Goal: Book appointment/travel/reservation

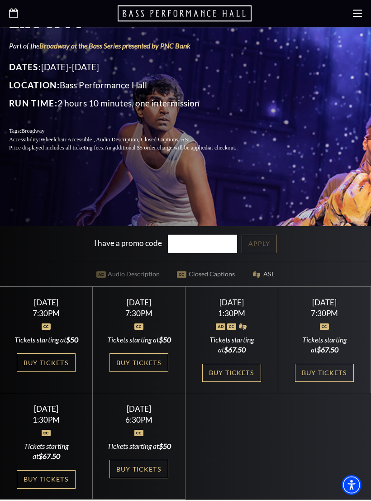
scroll to position [203, 0]
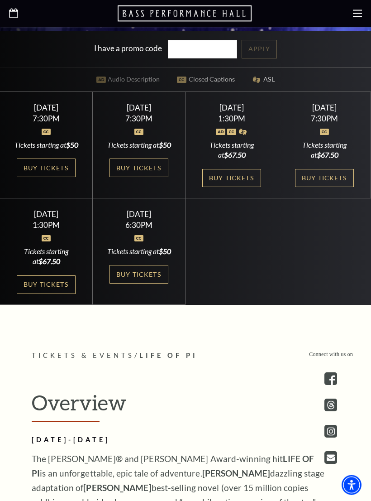
scroll to position [397, 0]
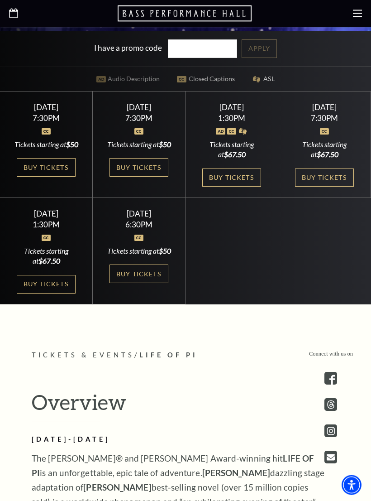
click at [131, 177] on link "Buy Tickets" at bounding box center [139, 167] width 59 height 19
click at [134, 173] on link "Buy Tickets" at bounding box center [139, 167] width 59 height 19
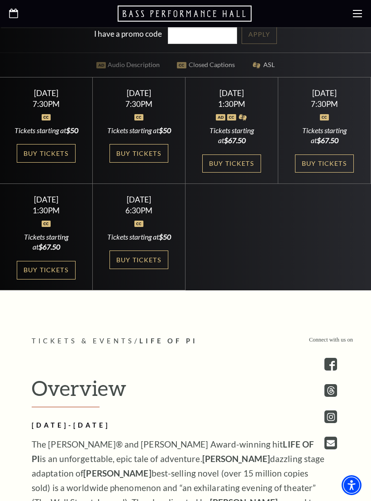
click at [139, 162] on link "Buy Tickets" at bounding box center [139, 153] width 59 height 19
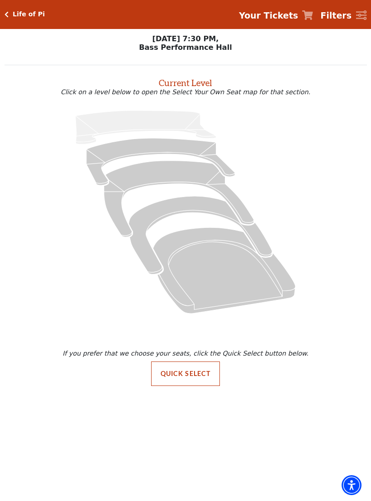
click at [192, 234] on icon "Orchestra / Parterre Circle - Seats Available: 43" at bounding box center [224, 270] width 143 height 86
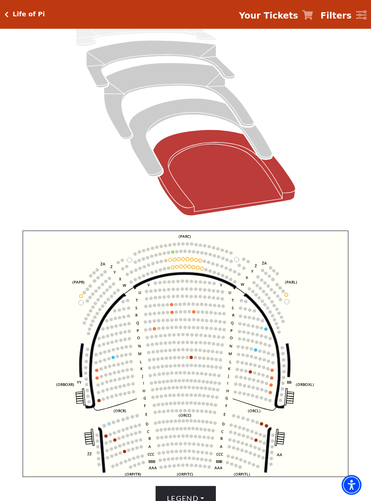
scroll to position [113, 0]
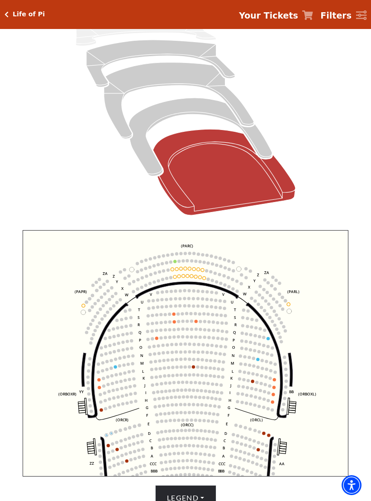
click at [172, 270] on circle at bounding box center [172, 269] width 3 height 3
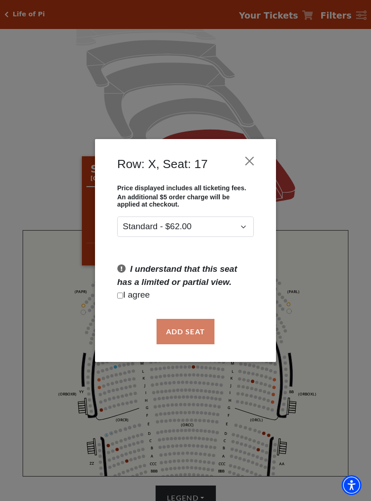
click at [242, 148] on div "Row: X, Seat: 17" at bounding box center [186, 166] width 154 height 36
click at [249, 162] on button "Close" at bounding box center [249, 161] width 17 height 17
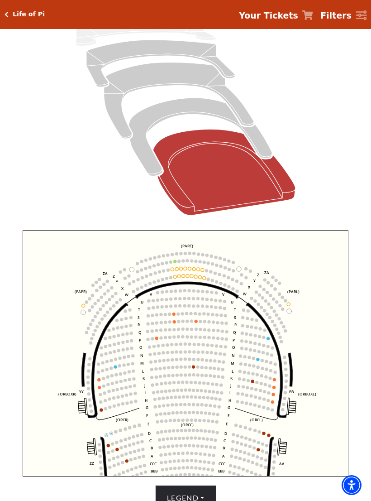
click at [184, 263] on circle at bounding box center [183, 260] width 3 height 3
click at [184, 270] on circle at bounding box center [185, 268] width 3 height 3
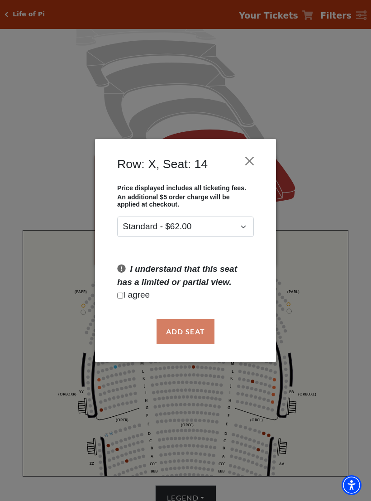
click at [251, 159] on button "Close" at bounding box center [249, 161] width 17 height 17
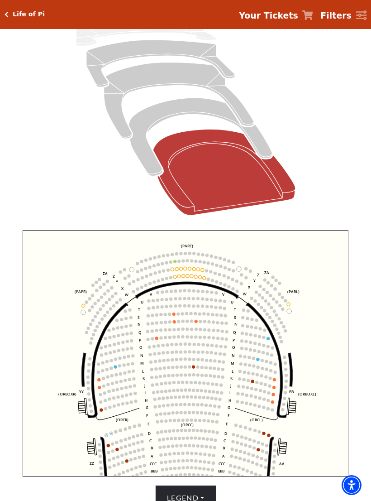
click at [145, 154] on icon "Box Tier - Seats Available: 23" at bounding box center [200, 137] width 143 height 78
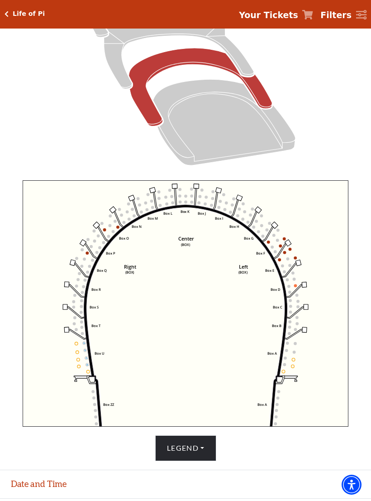
scroll to position [163, 0]
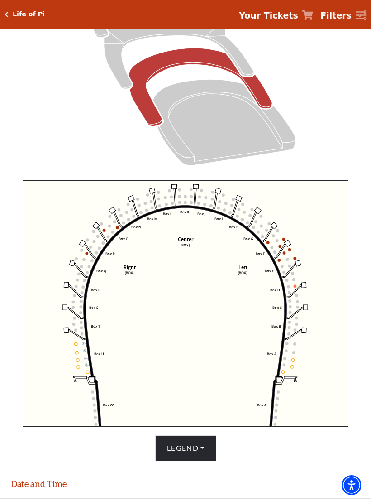
click at [276, 243] on circle at bounding box center [277, 240] width 3 height 3
click at [275, 249] on icon "Left (BOX) Right (BOX) Center (BOX) Box ZZ Box U Box T Box S Box R Box Q Box P …" at bounding box center [186, 303] width 326 height 246
click at [278, 243] on circle at bounding box center [277, 240] width 3 height 3
click at [274, 246] on icon "Left (BOX) Right (BOX) Center (BOX) Box ZZ Box U Box T Box S Box R Box Q Box P …" at bounding box center [186, 303] width 326 height 246
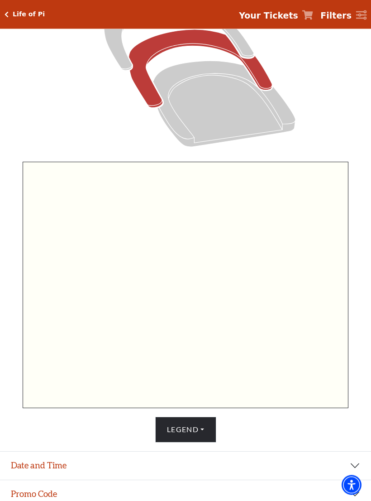
scroll to position [181, 0]
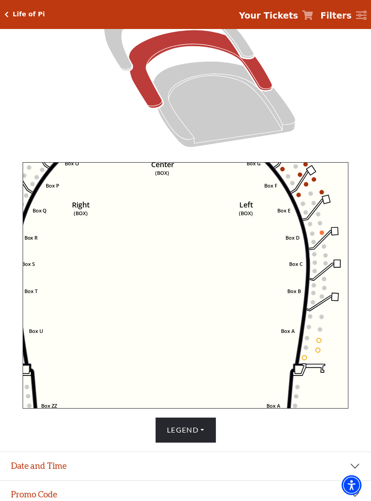
click at [306, 184] on circle at bounding box center [306, 184] width 5 height 5
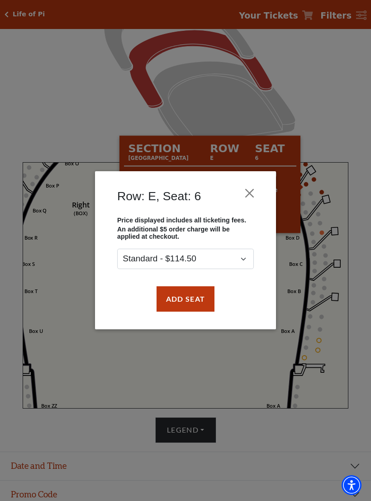
click at [61, 220] on div "Row: E, Seat: 6 Price displayed includes all ticketing fees. An additional $5 o…" at bounding box center [185, 250] width 371 height 501
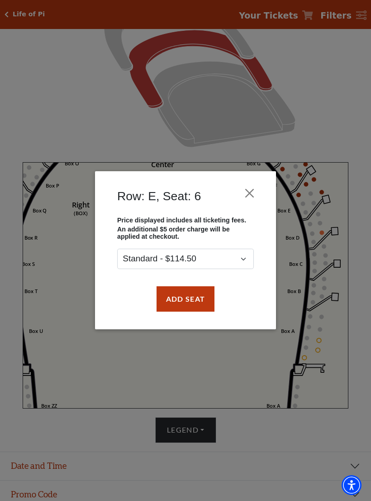
click at [57, 266] on div "Row: E, Seat: 6 Price displayed includes all ticketing fees. An additional $5 o…" at bounding box center [185, 250] width 371 height 501
click at [250, 186] on button "Close" at bounding box center [249, 193] width 17 height 17
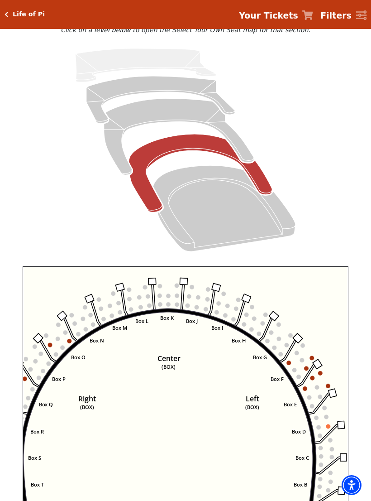
scroll to position [79, 0]
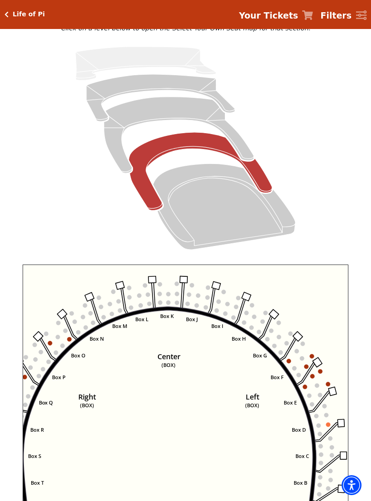
click at [159, 113] on icon "Mezzanine - Seats Available: 90" at bounding box center [179, 135] width 150 height 76
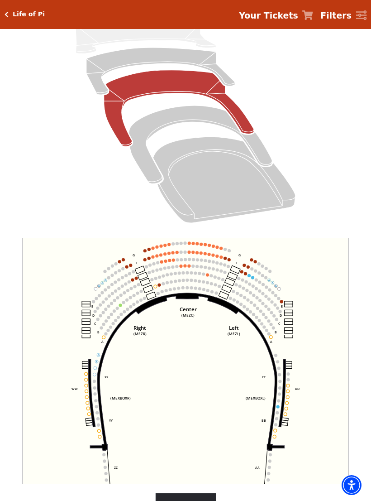
scroll to position [105, 0]
click at [184, 267] on circle at bounding box center [184, 266] width 3 height 3
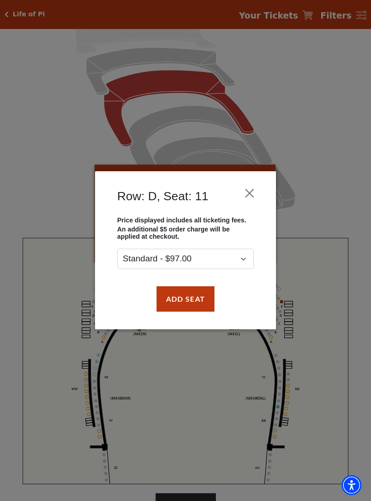
click at [251, 196] on button "Close" at bounding box center [249, 193] width 17 height 17
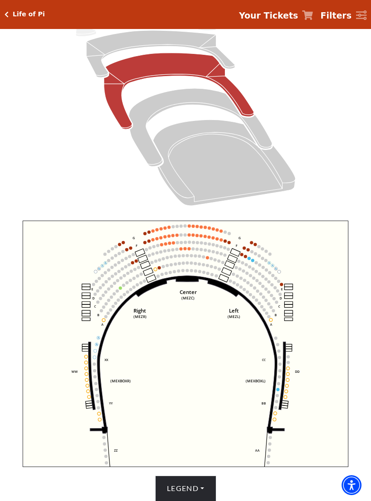
scroll to position [122, 0]
click at [145, 243] on circle at bounding box center [144, 242] width 3 height 3
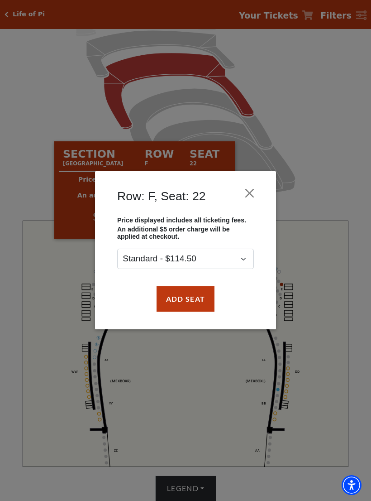
click at [177, 299] on button "Add Seat" at bounding box center [186, 298] width 58 height 25
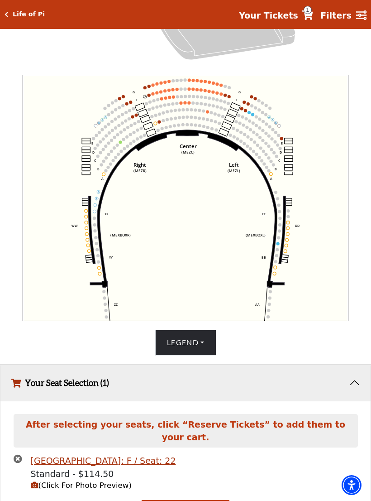
scroll to position [276, 0]
